Goal: Information Seeking & Learning: Learn about a topic

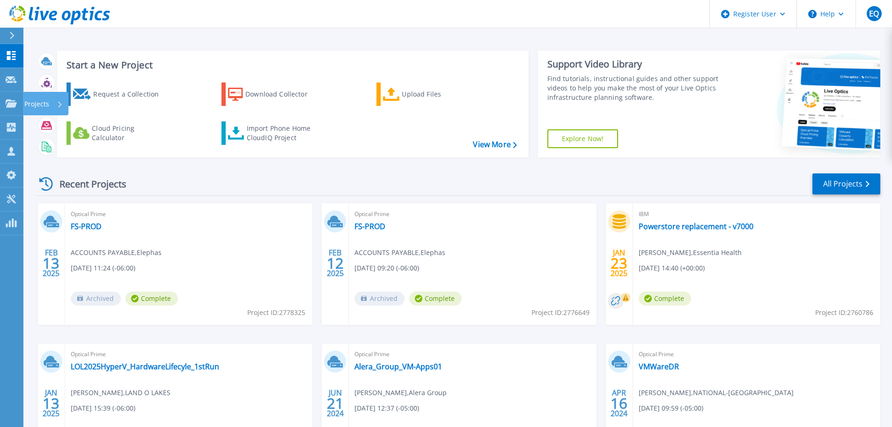
drag, startPoint x: 39, startPoint y: 101, endPoint x: 52, endPoint y: 106, distance: 13.9
click at [39, 101] on p "Projects" at bounding box center [36, 104] width 25 height 24
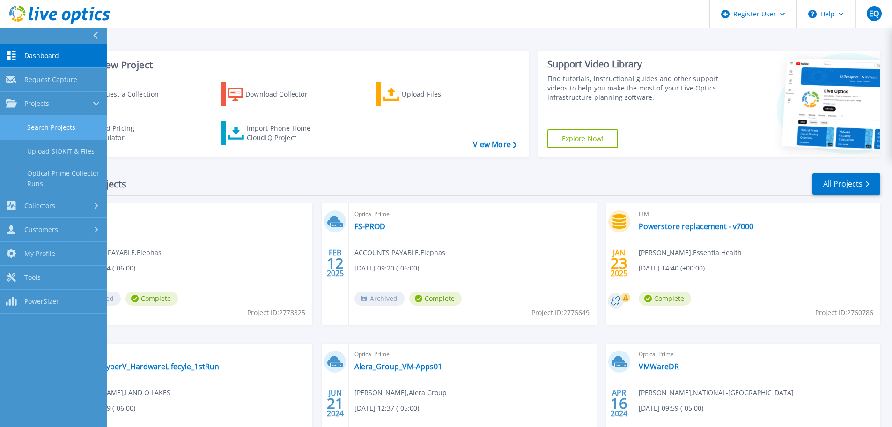
click at [38, 123] on link "Search Projects" at bounding box center [53, 128] width 107 height 24
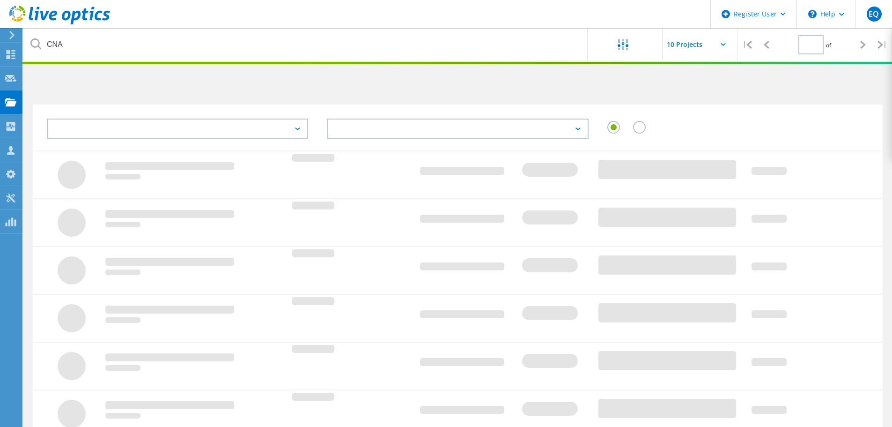
type input "1"
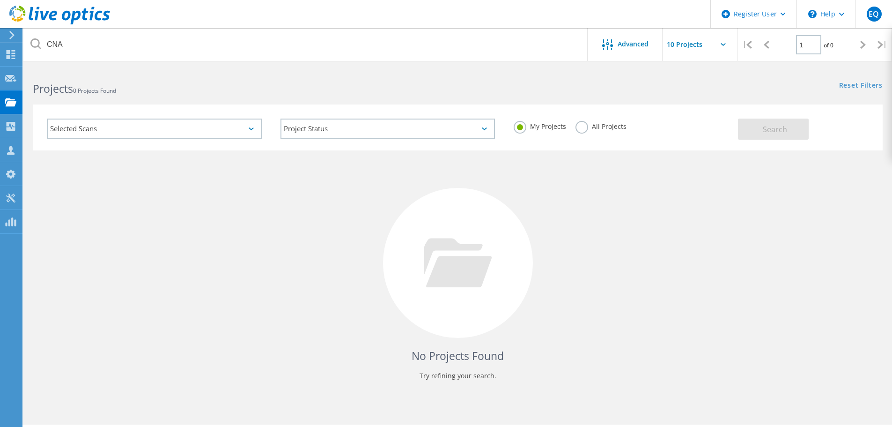
click at [577, 127] on label "All Projects" at bounding box center [600, 125] width 51 height 9
click at [0, 0] on input "All Projects" at bounding box center [0, 0] width 0 height 0
click at [755, 134] on button "Search" at bounding box center [773, 128] width 71 height 21
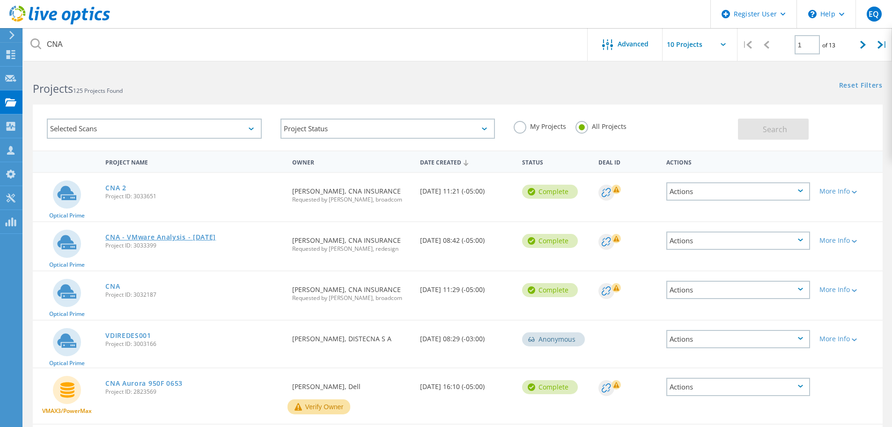
click at [193, 235] on link "CNA - VMware Analysis - [DATE]" at bounding box center [160, 237] width 110 height 7
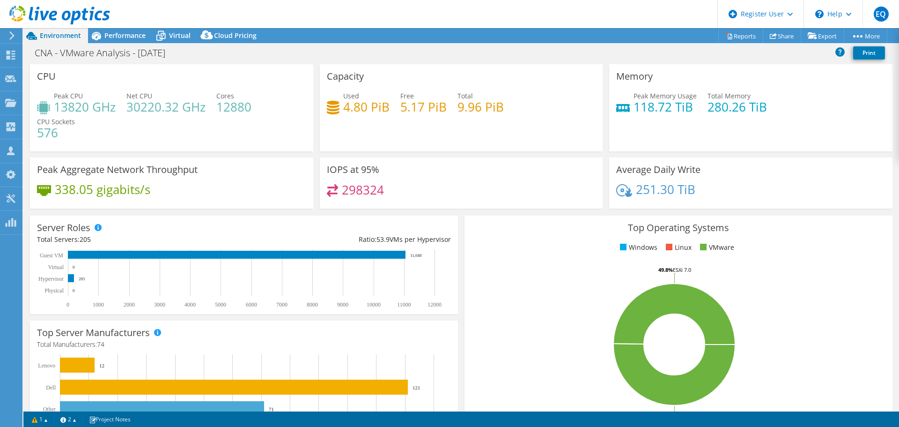
click at [421, 108] on div "Used 4.80 PiB Free 5.17 PiB Total 9.96 PiB" at bounding box center [461, 106] width 269 height 30
click at [498, 104] on h4 "9.96 PiB" at bounding box center [480, 107] width 46 height 10
click at [504, 104] on div "Used 4.80 PiB Free 5.17 PiB Total 9.96 PiB" at bounding box center [461, 106] width 269 height 30
drag, startPoint x: 122, startPoint y: 31, endPoint x: 185, endPoint y: 49, distance: 65.7
click at [127, 29] on div "Performance" at bounding box center [120, 35] width 65 height 15
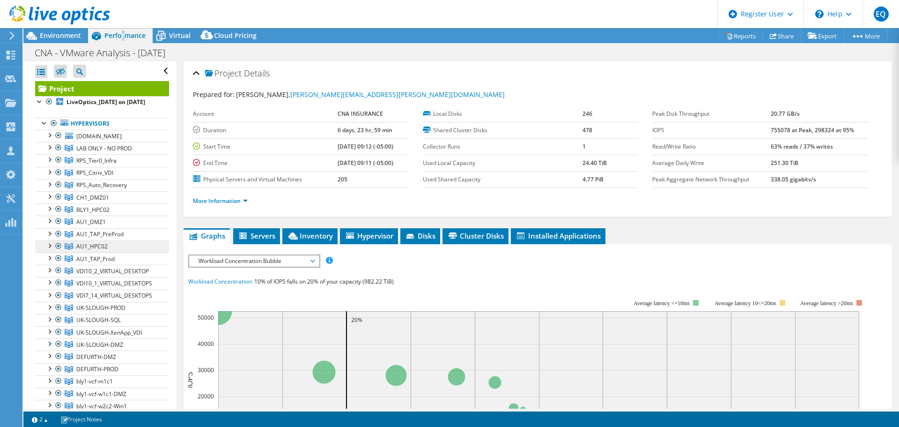
scroll to position [47, 0]
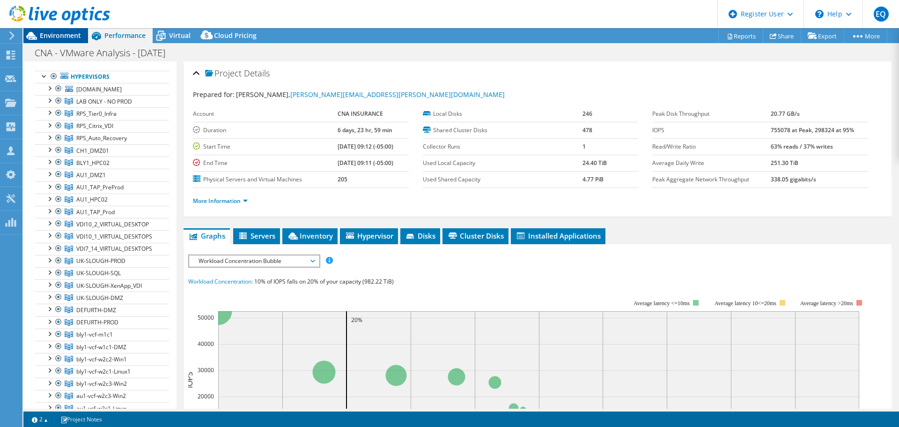
click at [64, 34] on span "Environment" at bounding box center [60, 35] width 41 height 9
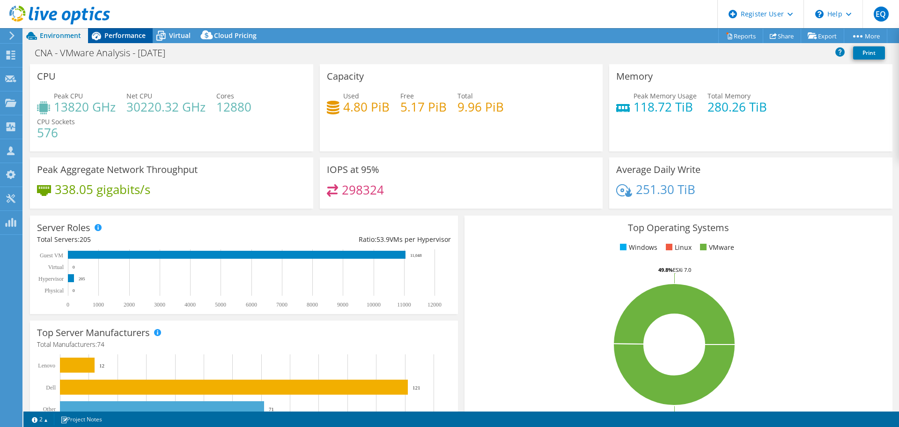
click at [124, 36] on span "Performance" at bounding box center [124, 35] width 41 height 9
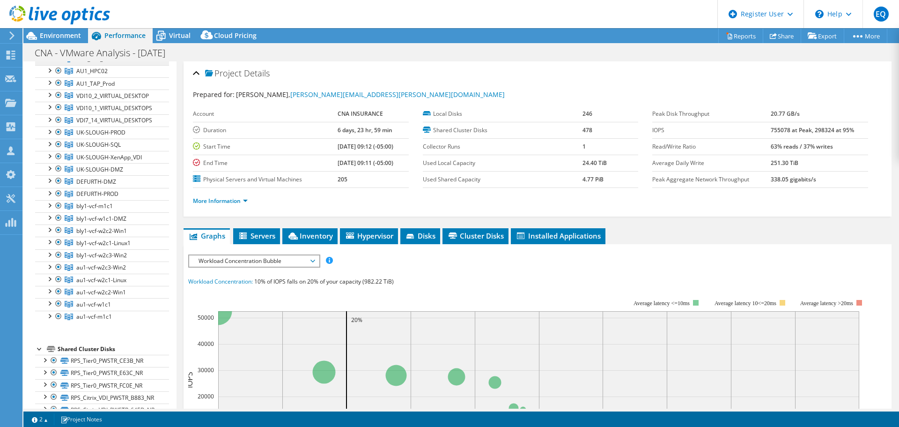
scroll to position [187, 0]
click at [57, 187] on div at bounding box center [58, 181] width 9 height 11
click at [57, 174] on div at bounding box center [58, 168] width 9 height 11
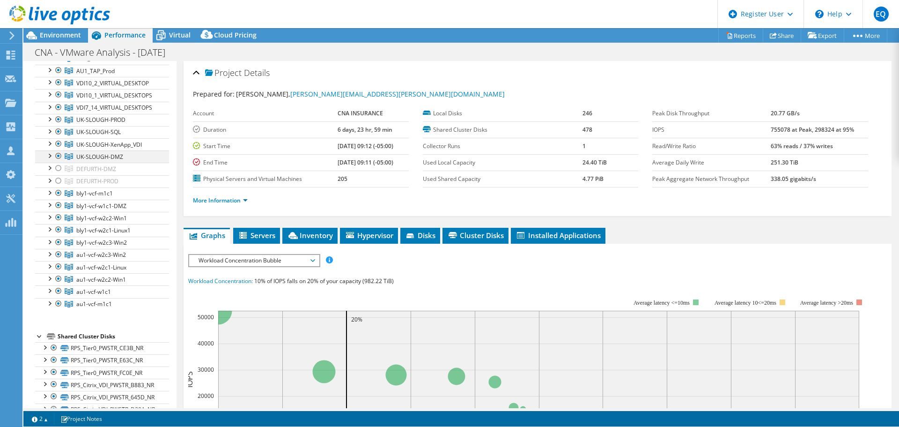
click at [56, 162] on div at bounding box center [58, 155] width 9 height 11
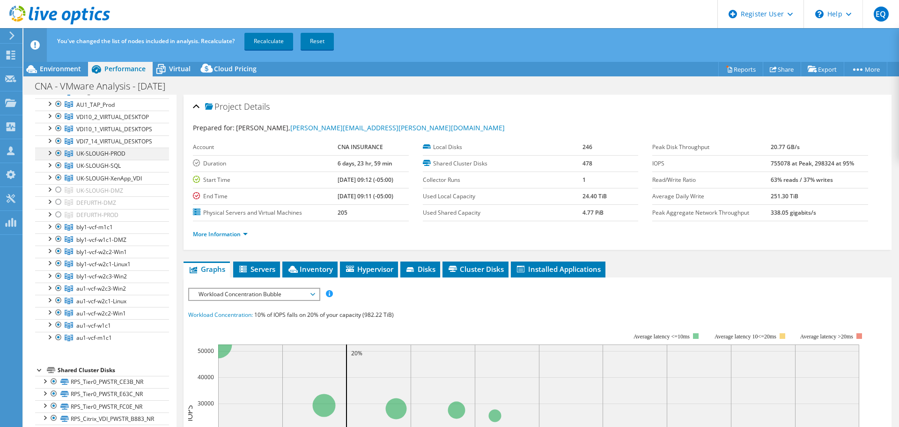
click at [56, 147] on div at bounding box center [58, 140] width 9 height 11
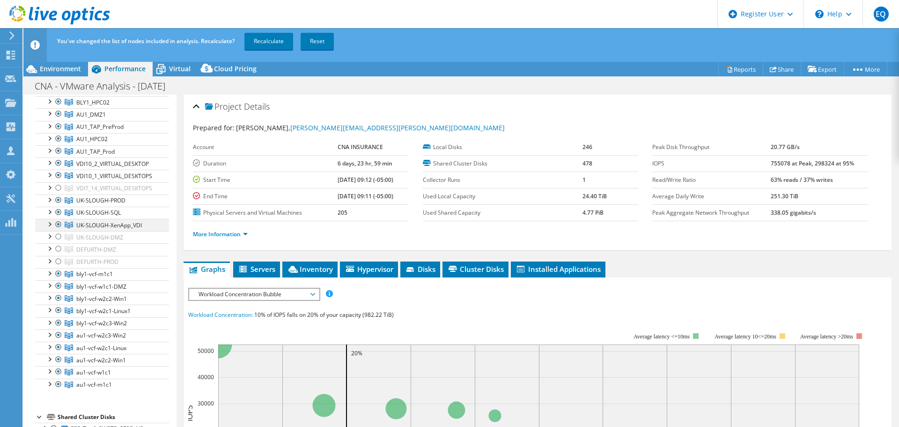
click at [58, 230] on div at bounding box center [58, 224] width 9 height 11
click at [58, 218] on div at bounding box center [58, 211] width 9 height 11
click at [59, 206] on div at bounding box center [58, 199] width 9 height 11
click at [59, 181] on div at bounding box center [58, 174] width 9 height 11
click at [58, 169] on div at bounding box center [58, 162] width 9 height 11
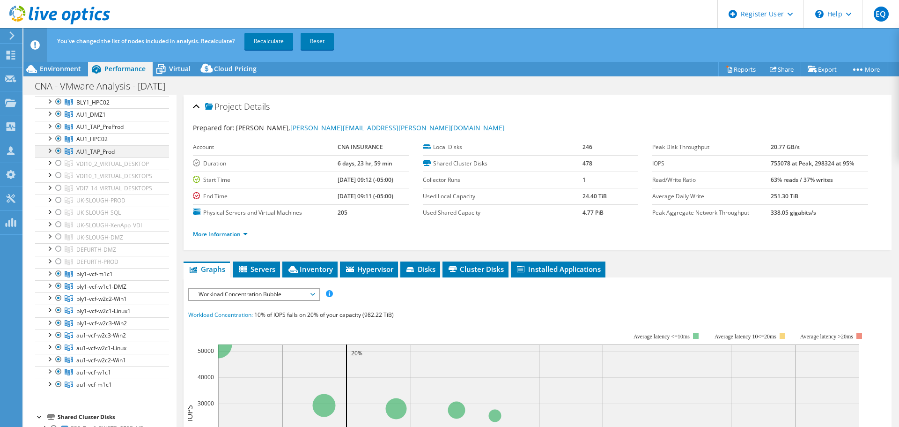
click at [58, 156] on div at bounding box center [58, 150] width 9 height 11
click at [59, 144] on div at bounding box center [58, 138] width 9 height 11
click at [57, 132] on div at bounding box center [58, 126] width 9 height 11
click at [59, 119] on div at bounding box center [58, 113] width 9 height 11
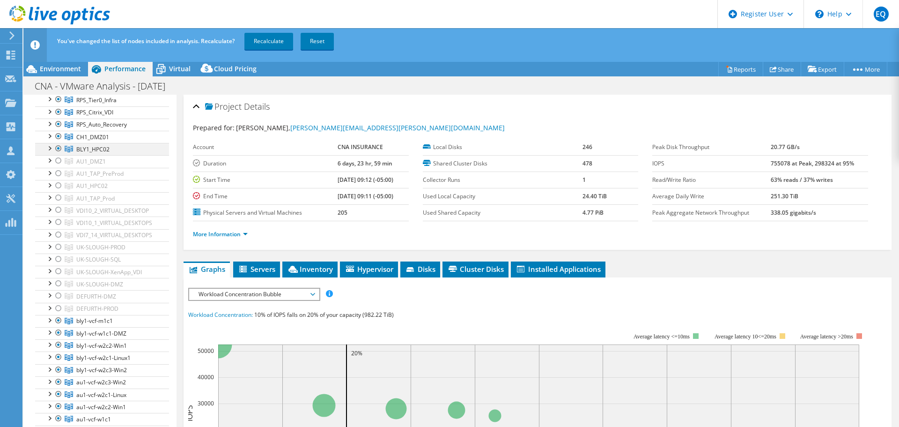
click at [59, 105] on div at bounding box center [58, 99] width 9 height 11
click at [58, 118] on div at bounding box center [58, 111] width 9 height 11
click at [56, 130] on div at bounding box center [58, 123] width 9 height 11
click at [58, 141] on div at bounding box center [58, 136] width 9 height 11
click at [53, 152] on div at bounding box center [48, 147] width 9 height 9
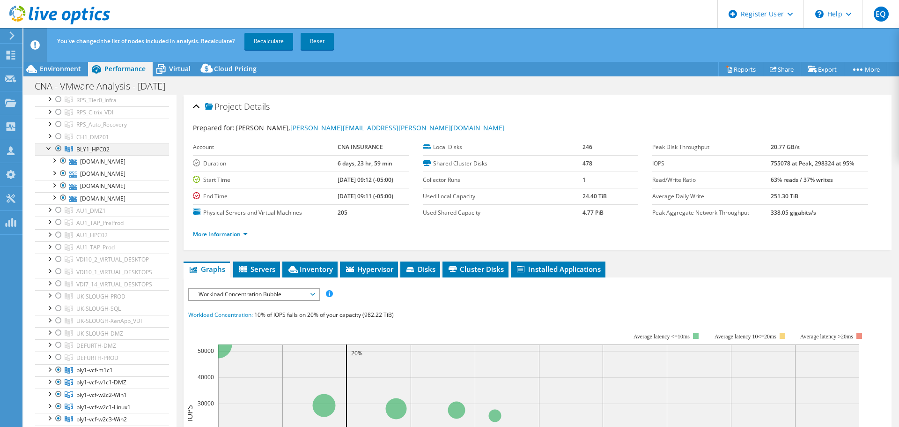
click at [51, 152] on div at bounding box center [48, 147] width 9 height 9
click at [56, 154] on div at bounding box center [58, 148] width 9 height 11
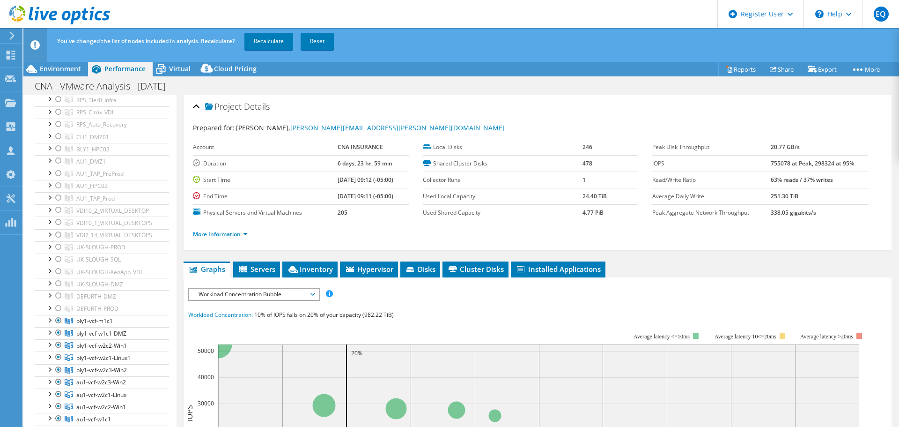
scroll to position [0, 0]
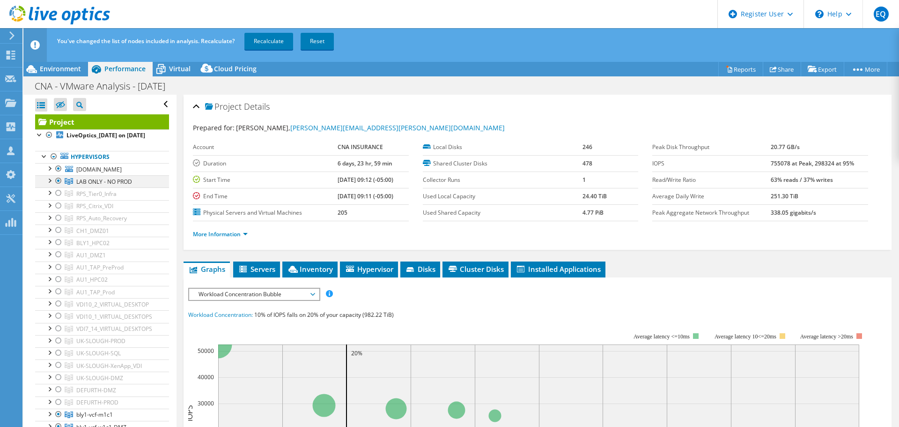
click at [58, 186] on div at bounding box center [58, 180] width 9 height 11
click at [57, 174] on div at bounding box center [58, 168] width 9 height 11
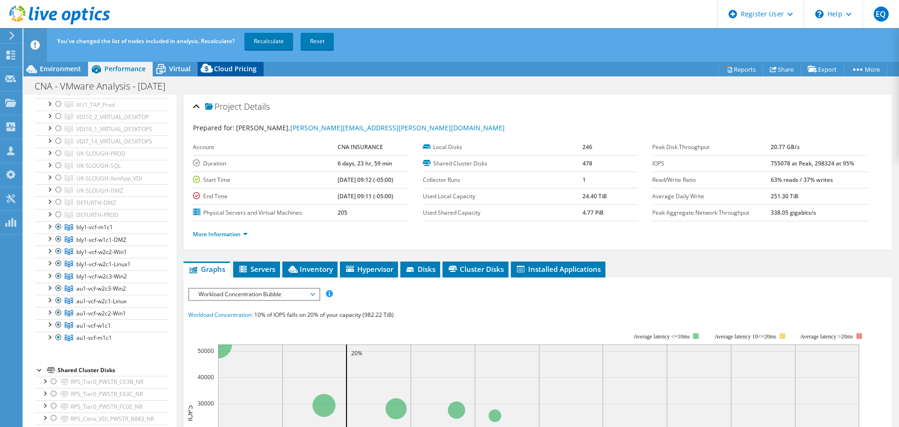
drag, startPoint x: 265, startPoint y: 44, endPoint x: 250, endPoint y: 66, distance: 26.6
click at [264, 44] on link "Recalculate" at bounding box center [268, 41] width 49 height 17
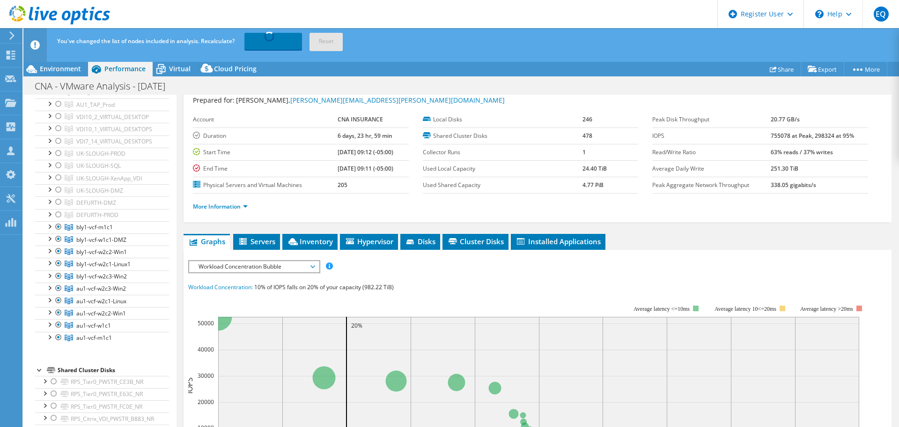
scroll to position [0, 0]
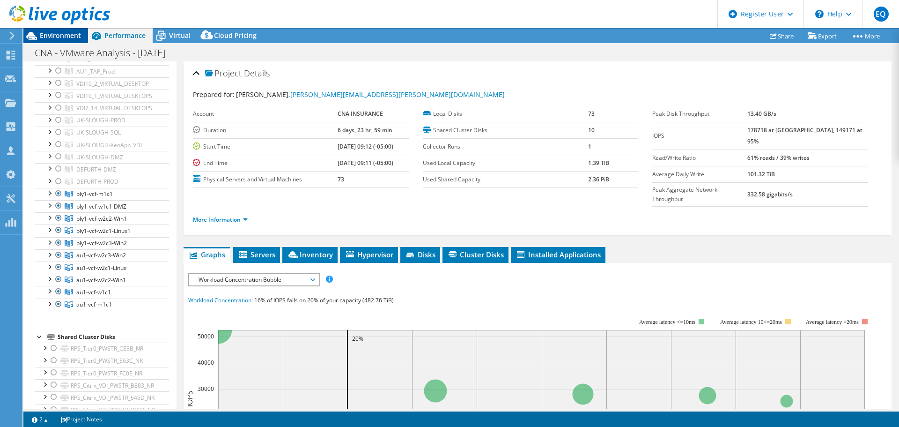
click at [46, 37] on span "Environment" at bounding box center [60, 35] width 41 height 9
